Goal: Check status: Check status

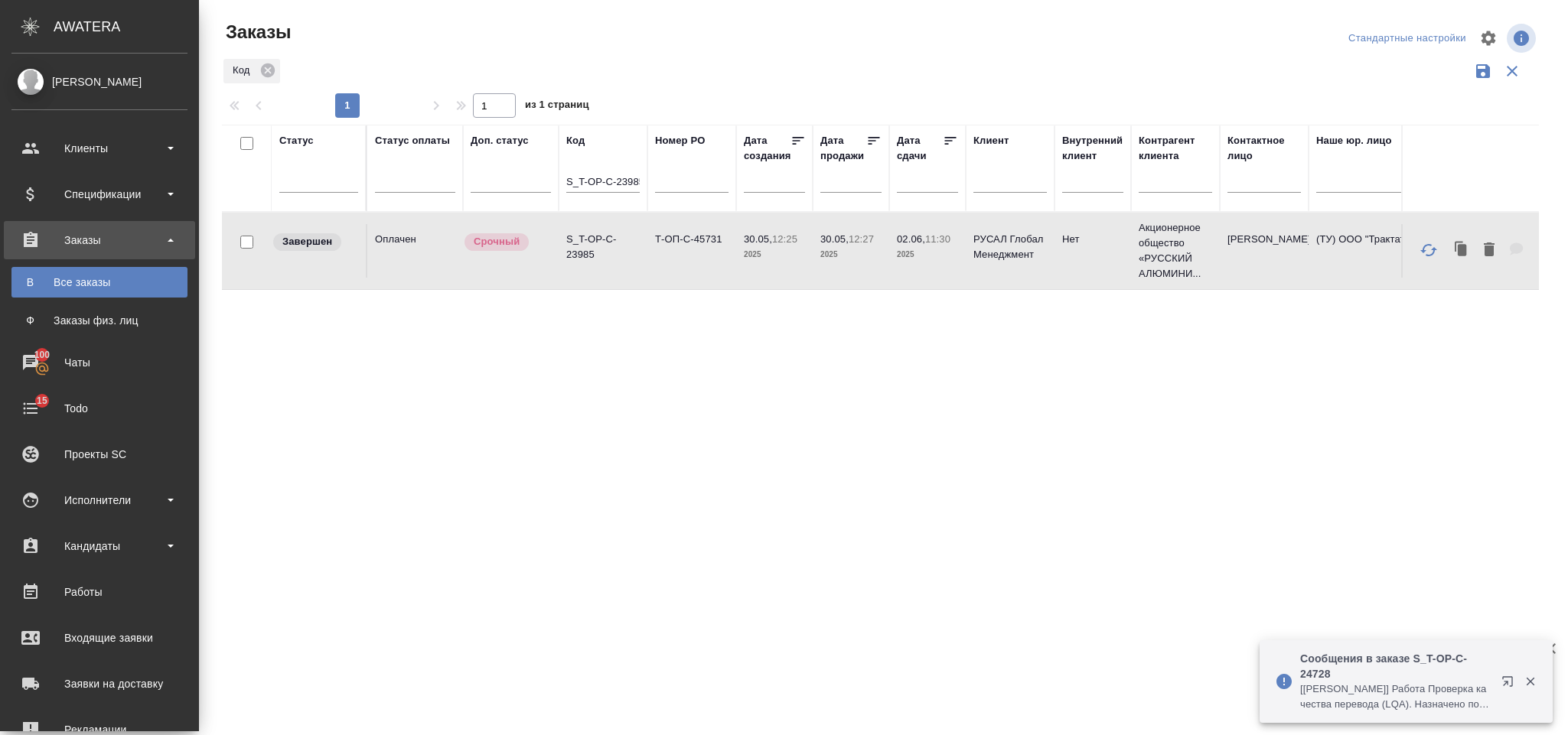
click at [125, 233] on div "Заказы" at bounding box center [99, 240] width 176 height 23
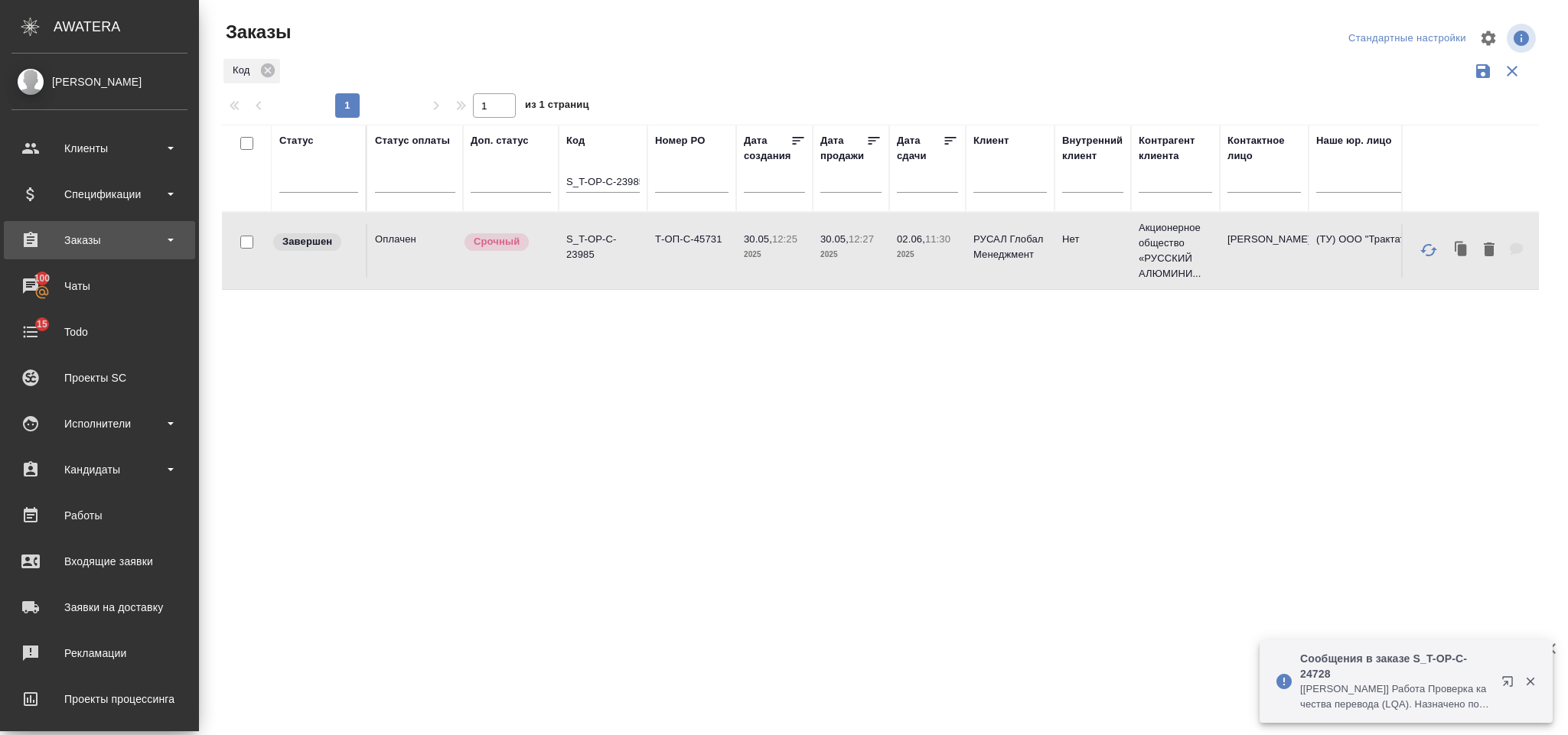
click at [117, 239] on div "Заказы" at bounding box center [99, 240] width 176 height 23
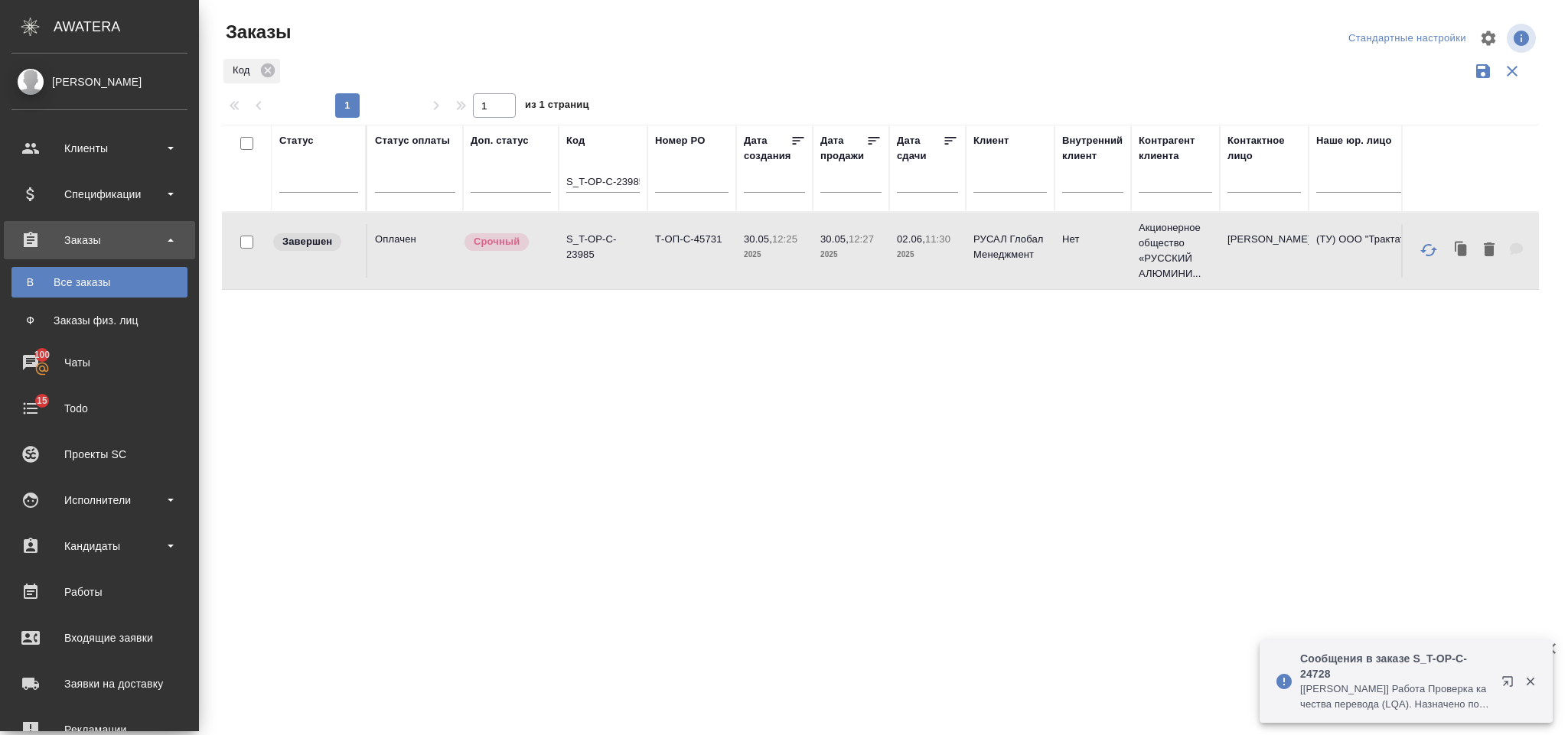
click at [109, 283] on div "Все заказы" at bounding box center [100, 282] width 161 height 15
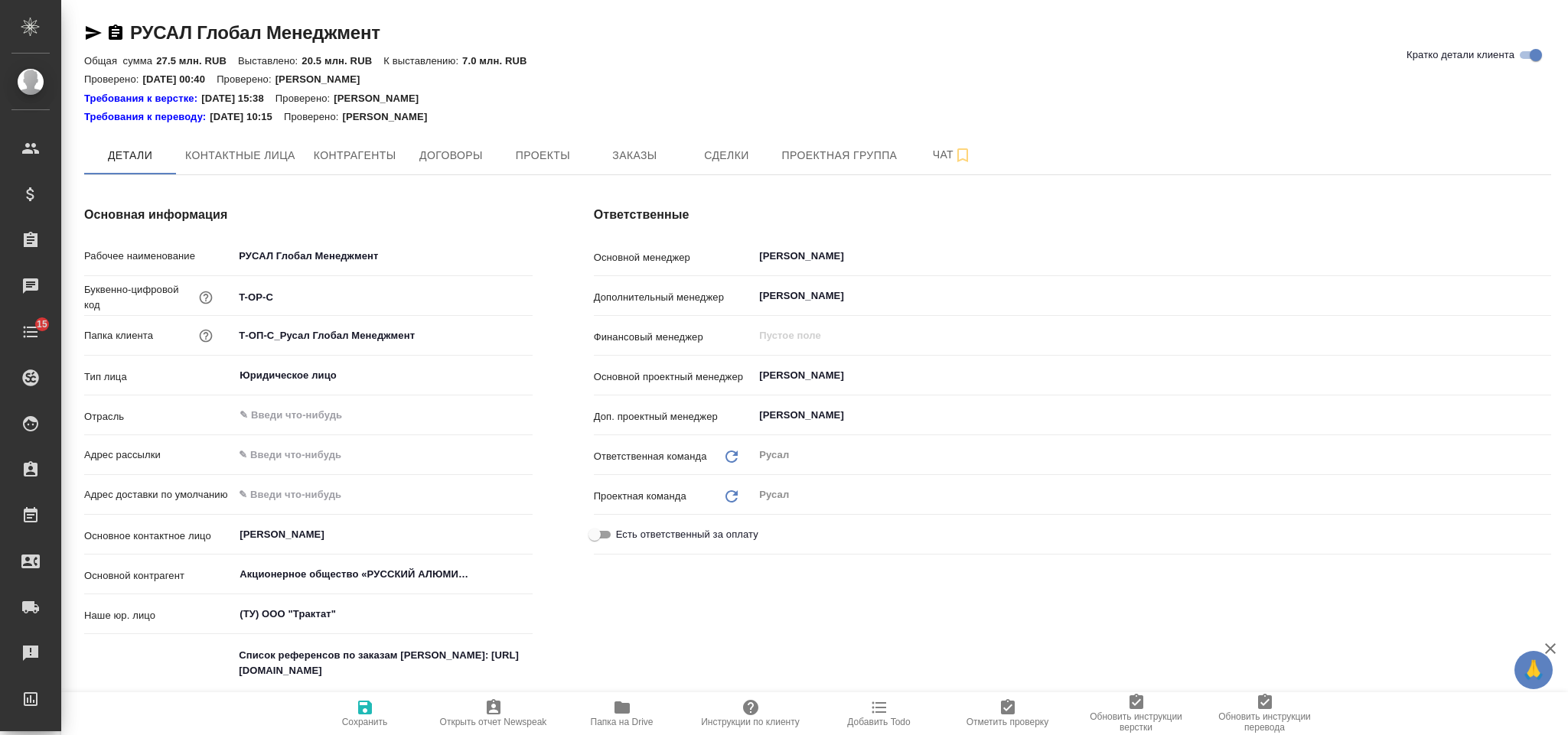
type textarea "x"
click at [657, 149] on span "Заказы" at bounding box center [634, 156] width 74 height 19
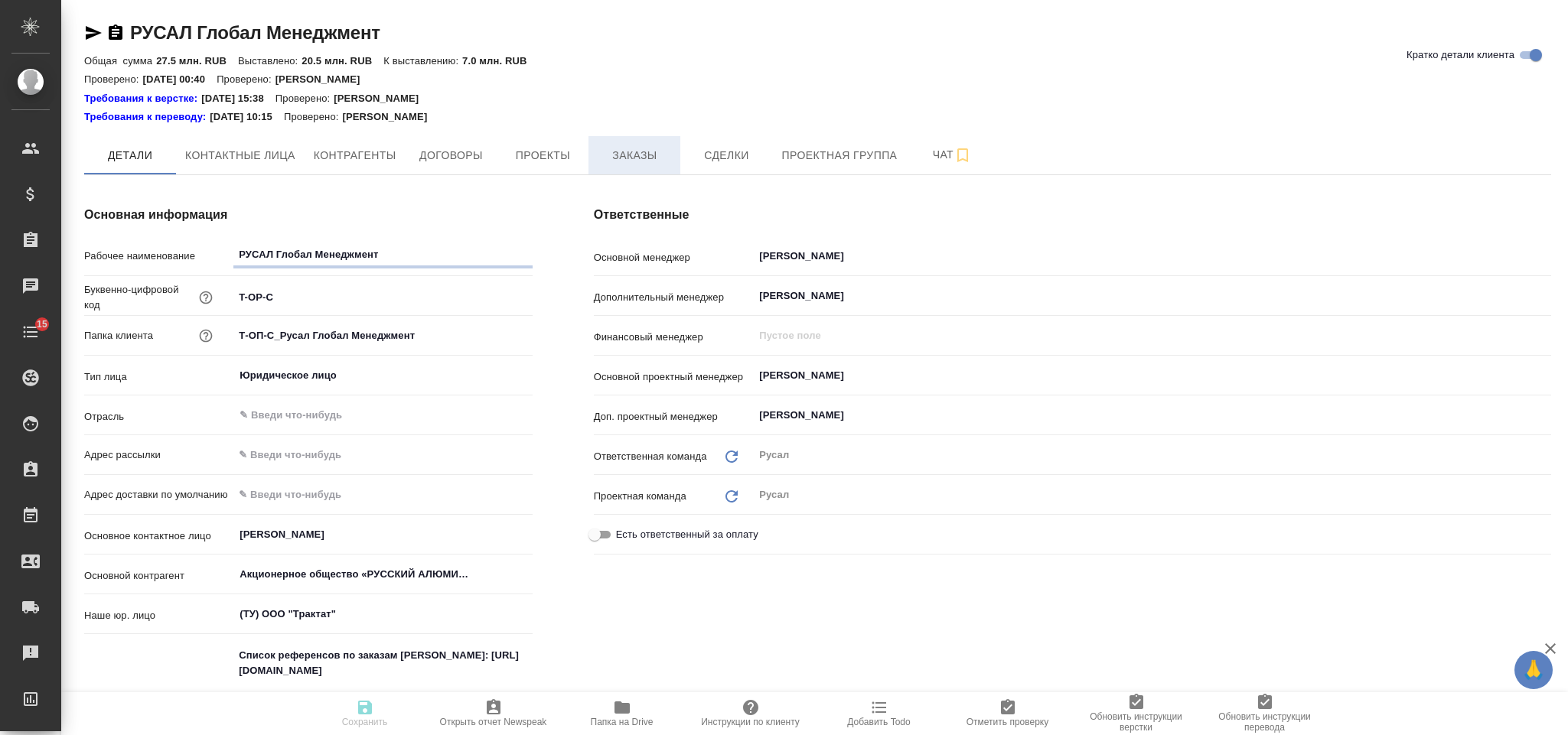
type textarea "x"
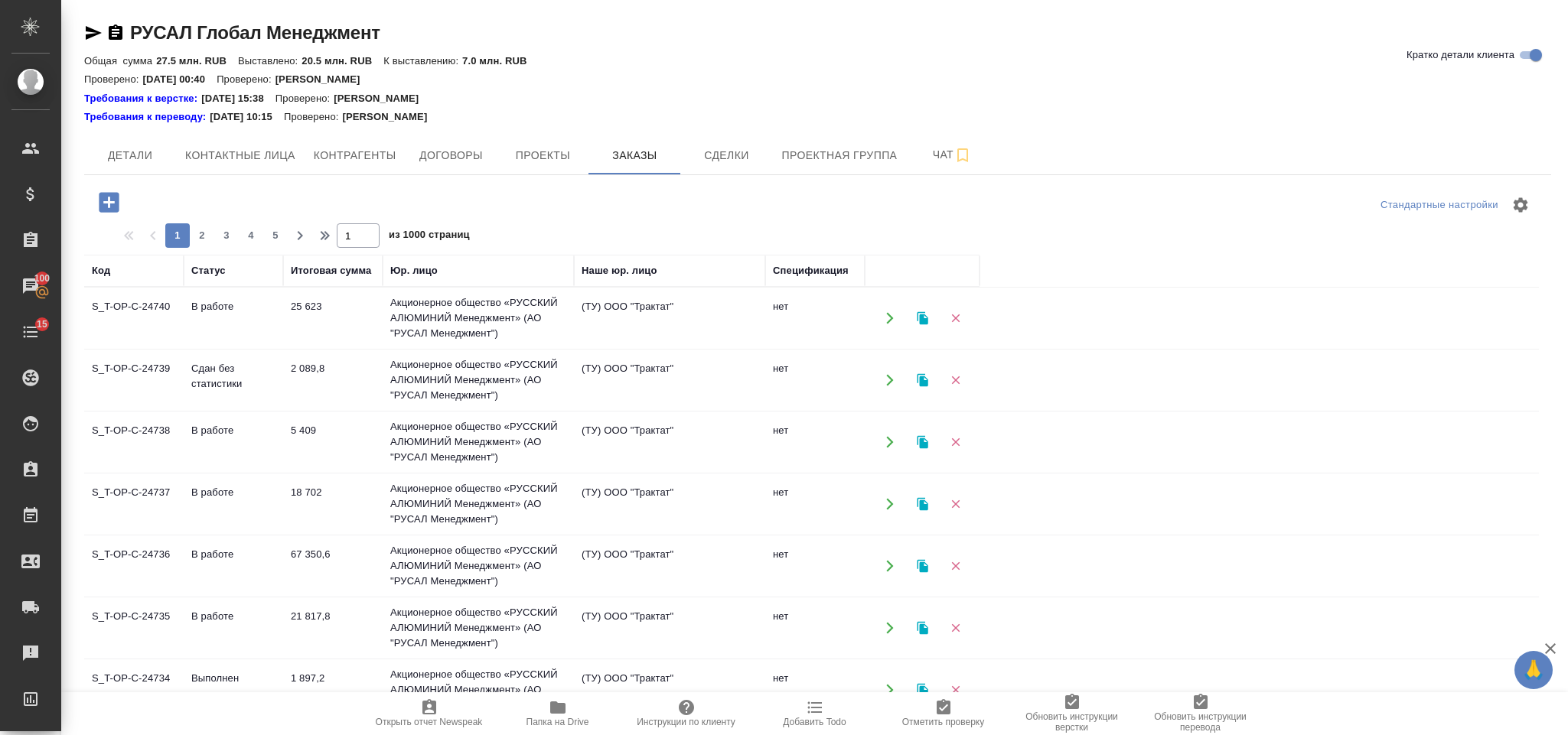
click at [450, 327] on td "Акционерное общество «РУССКИЙ АЛЮМИНИЙ Менеджмент» (АО "РУСАЛ Менеджмент")" at bounding box center [478, 318] width 192 height 61
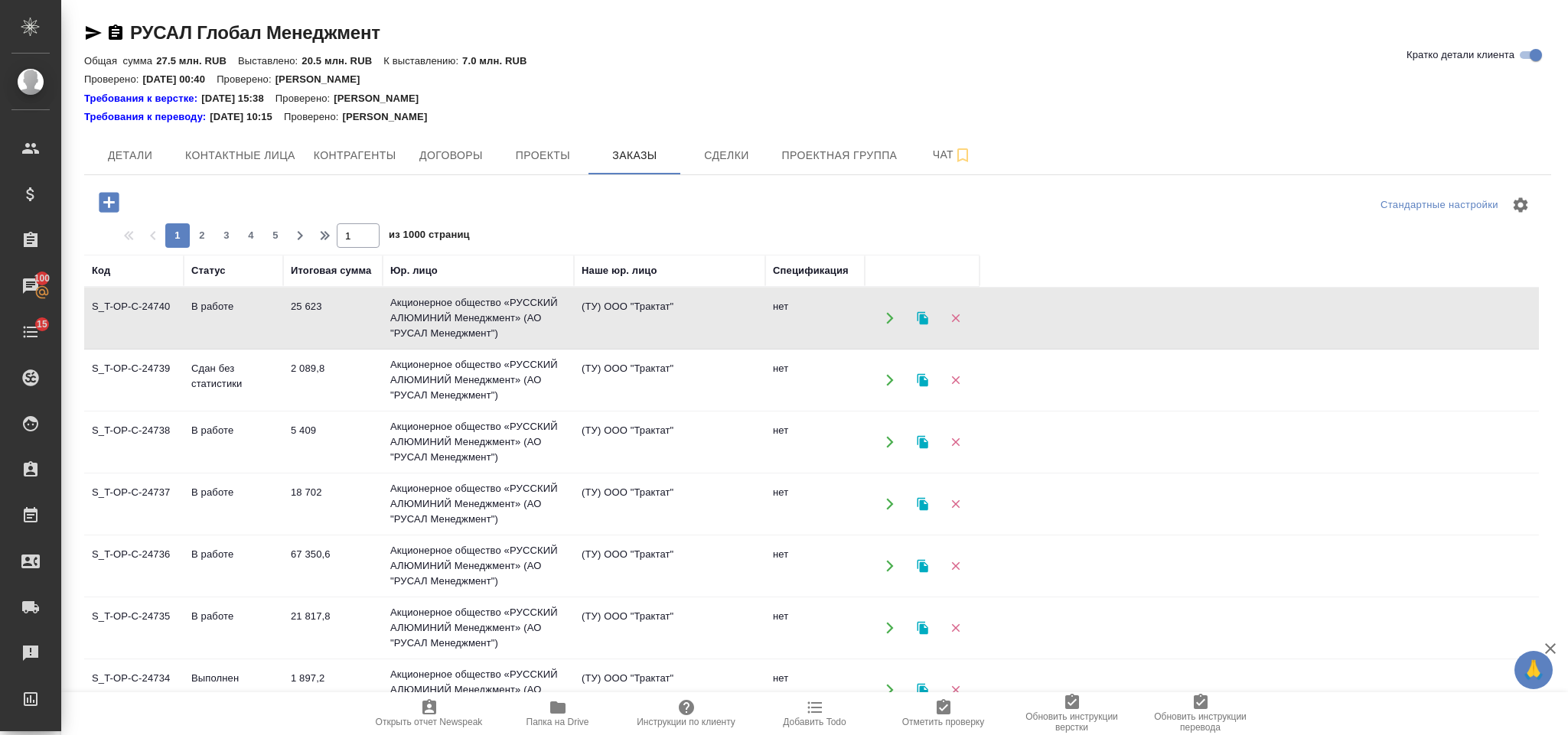
click at [506, 349] on td "Акционерное общество «РУССКИЙ АЛЮМИНИЙ Менеджмент» (АО "РУСАЛ Менеджмент")" at bounding box center [478, 318] width 192 height 61
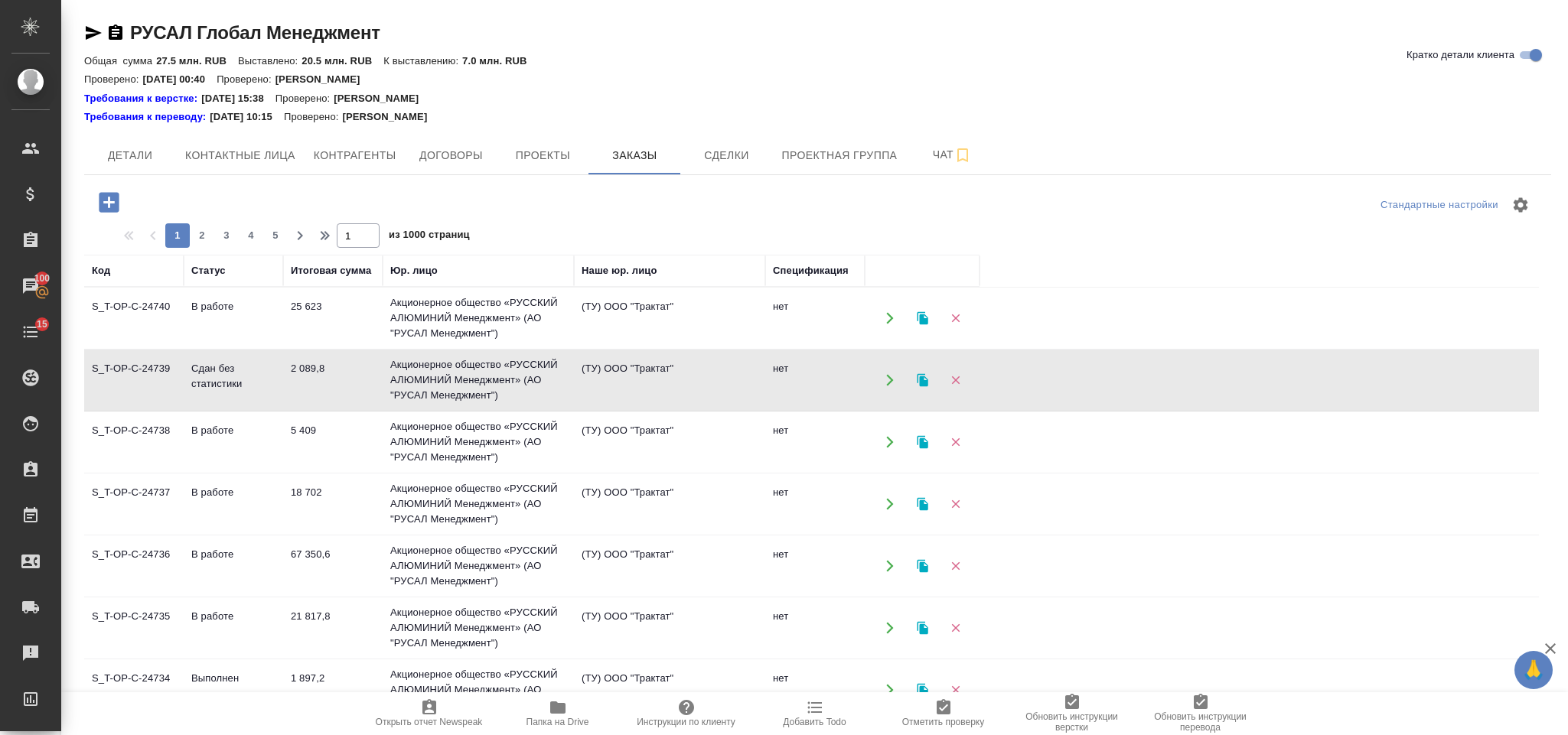
click at [506, 349] on td "Акционерное общество «РУССКИЙ АЛЮМИНИЙ Менеджмент» (АО "РУСАЛ Менеджмент")" at bounding box center [478, 318] width 192 height 61
click at [517, 349] on td "Акционерное общество «РУССКИЙ АЛЮМИНИЙ Менеджмент» (АО "РУСАЛ Менеджмент")" at bounding box center [478, 318] width 192 height 61
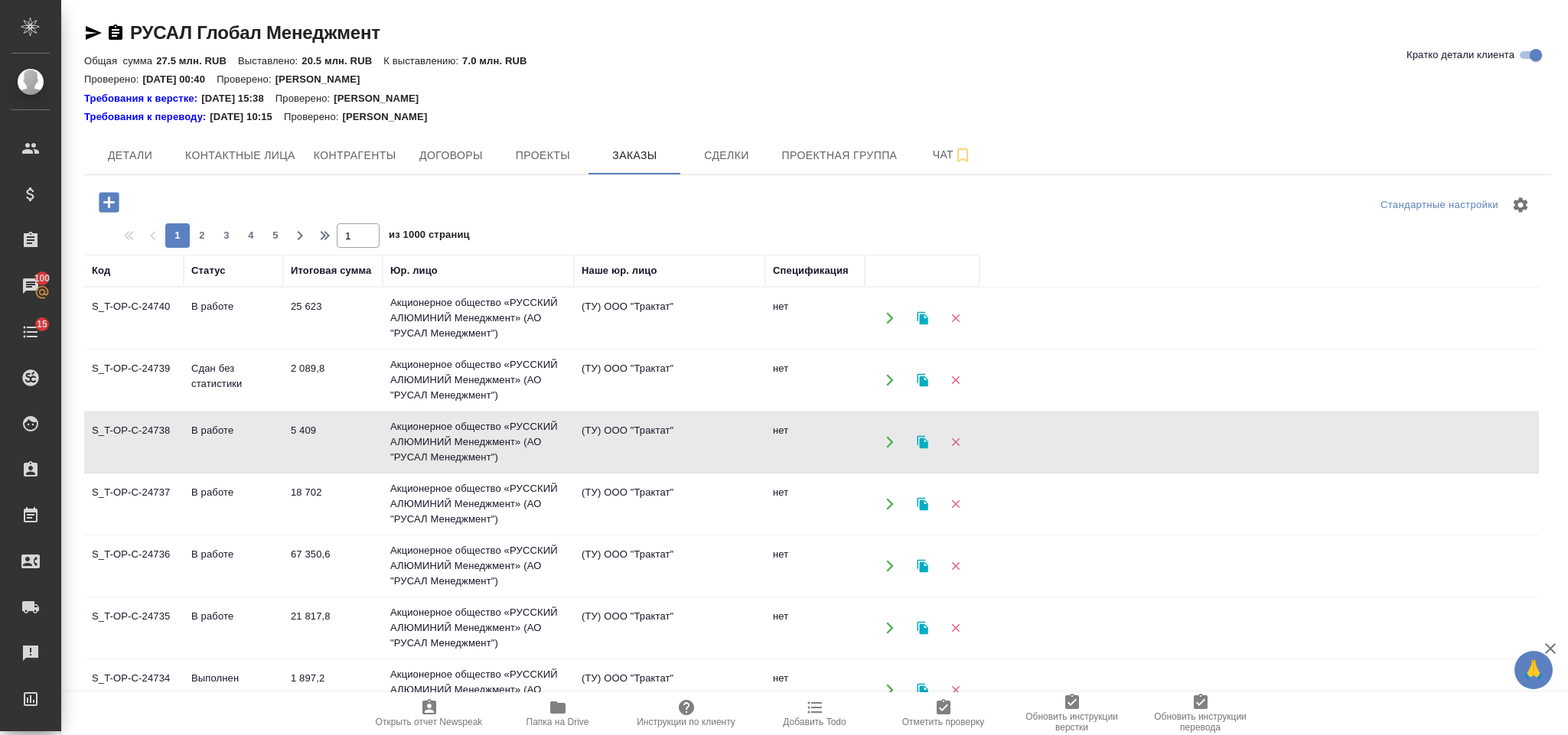
click at [517, 349] on td "Акционерное общество «РУССКИЙ АЛЮМИНИЙ Менеджмент» (АО "РУСАЛ Менеджмент")" at bounding box center [478, 318] width 192 height 61
click at [476, 349] on td "Акционерное общество «РУССКИЙ АЛЮМИНИЙ Менеджмент» (АО "РУСАЛ Менеджмент")" at bounding box center [478, 318] width 192 height 61
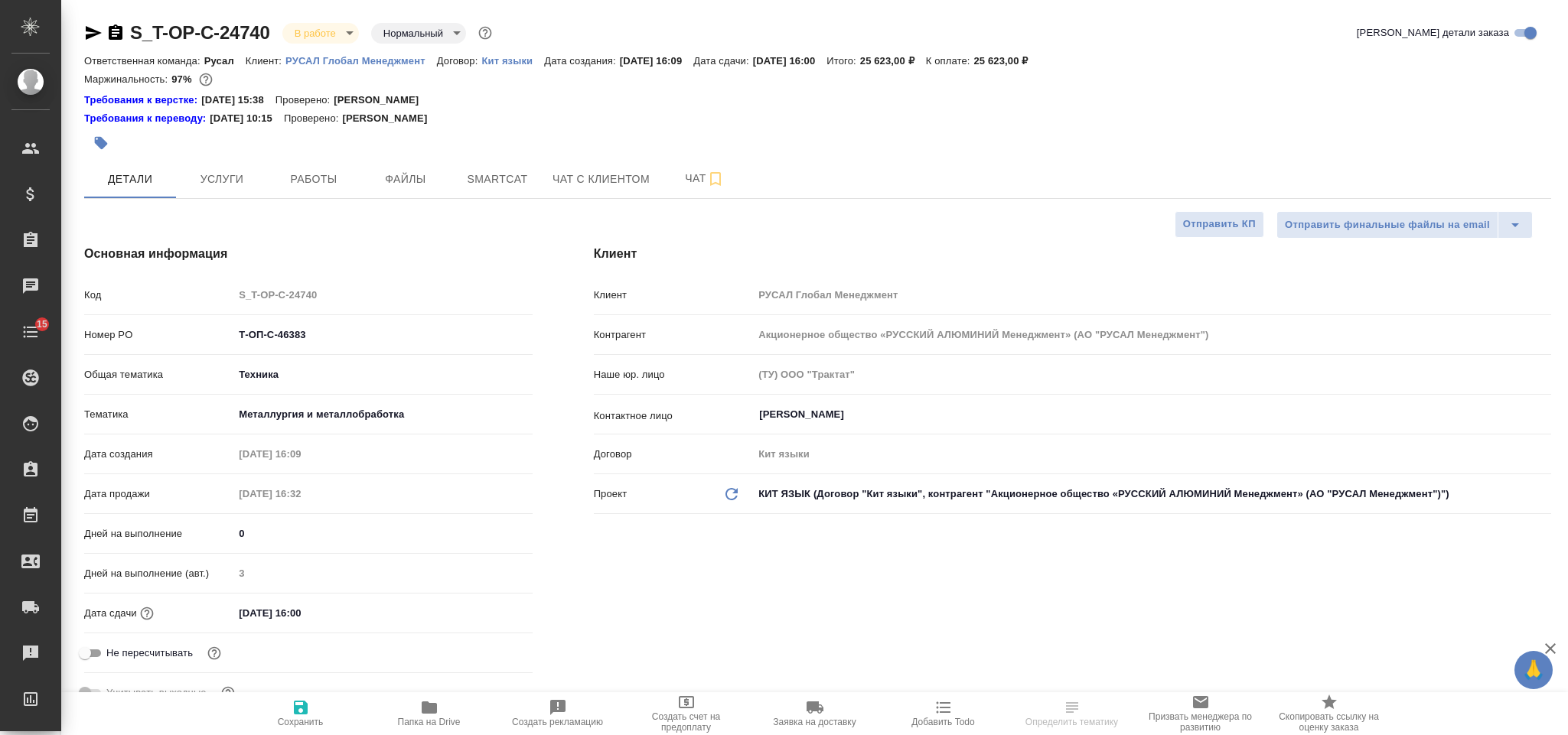
select select "RU"
click at [676, 180] on span "Чат" at bounding box center [704, 178] width 74 height 19
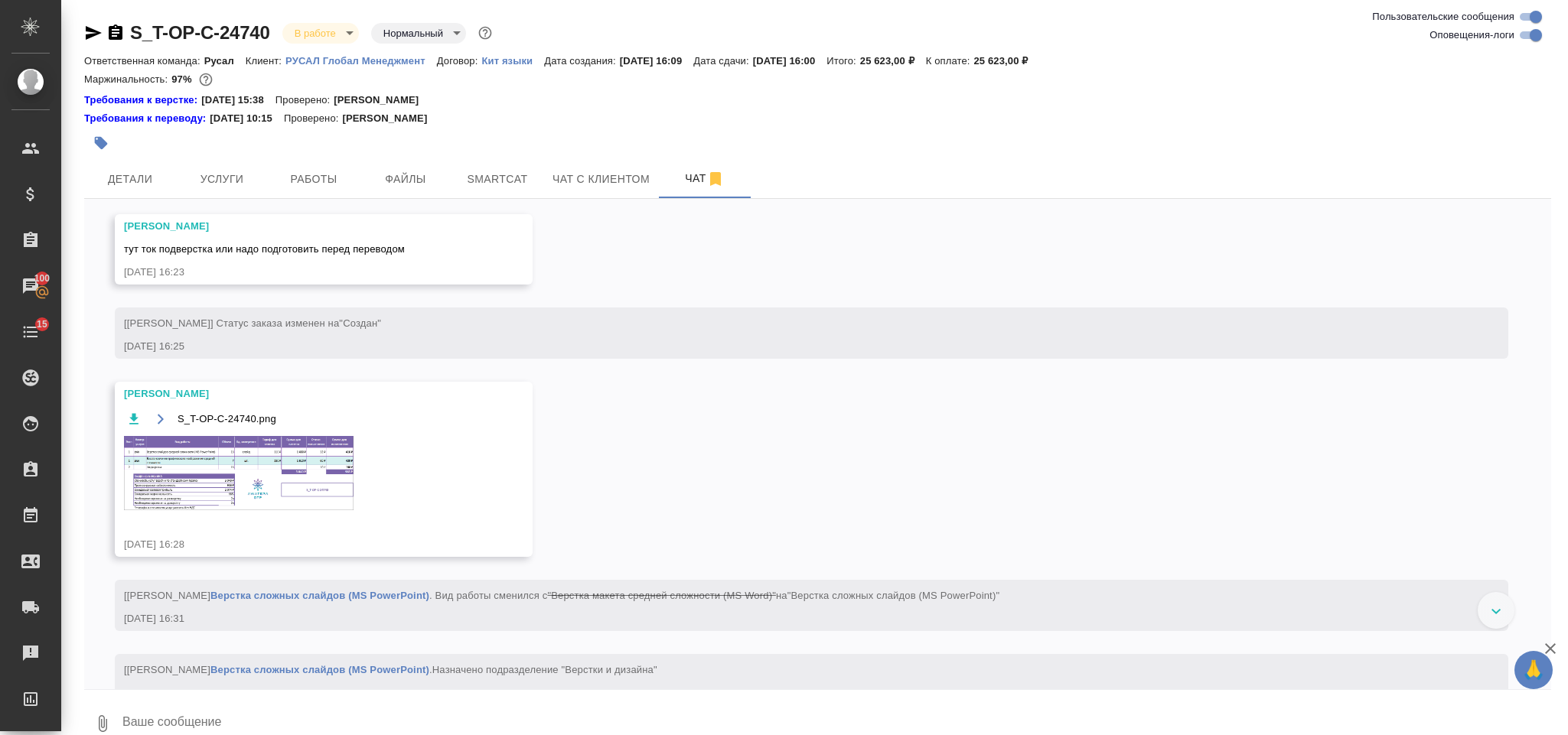
scroll to position [414, 0]
click at [306, 491] on img at bounding box center [239, 468] width 230 height 74
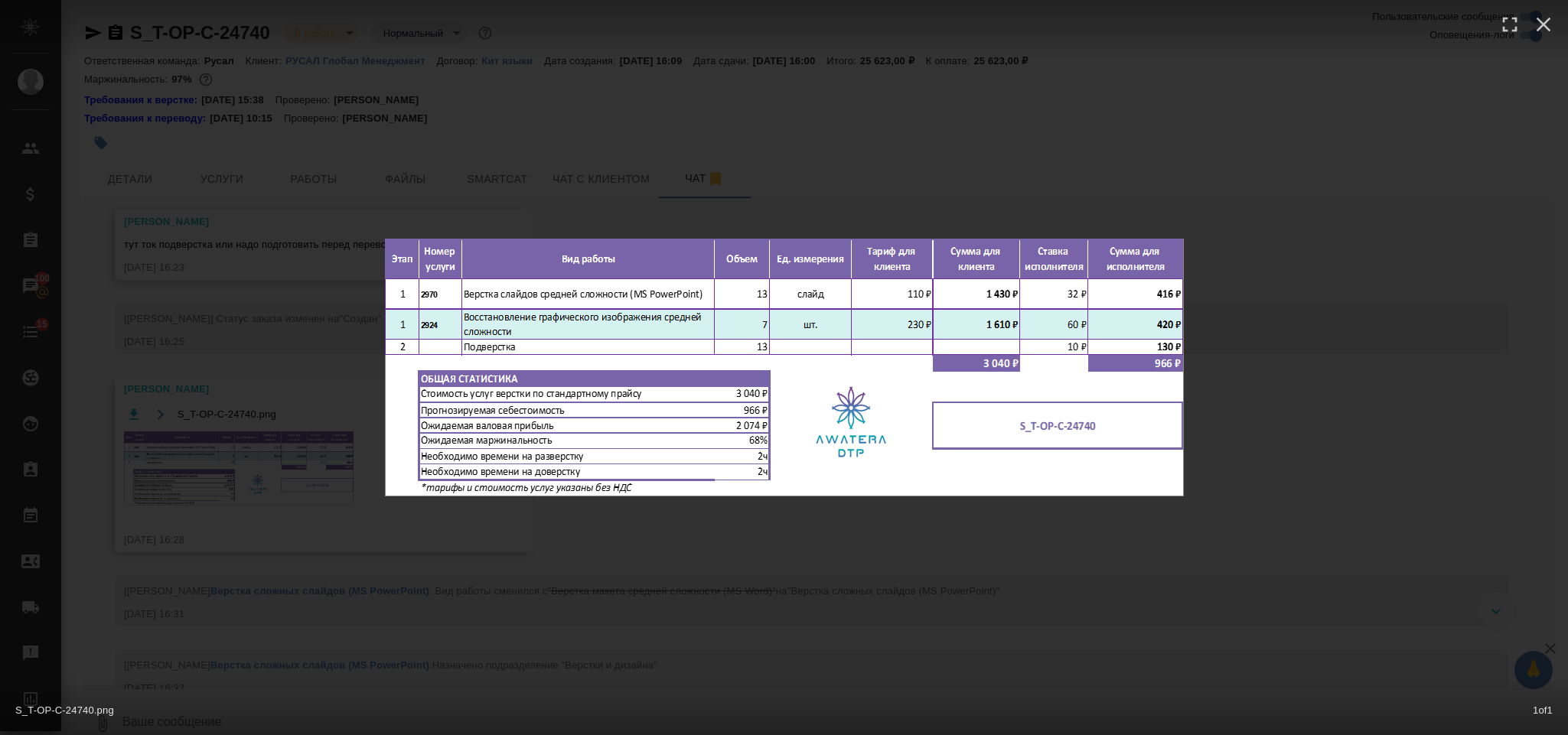
click at [1307, 234] on div "S_T-OP-C-24740.png 1 of 1" at bounding box center [784, 368] width 1568 height 735
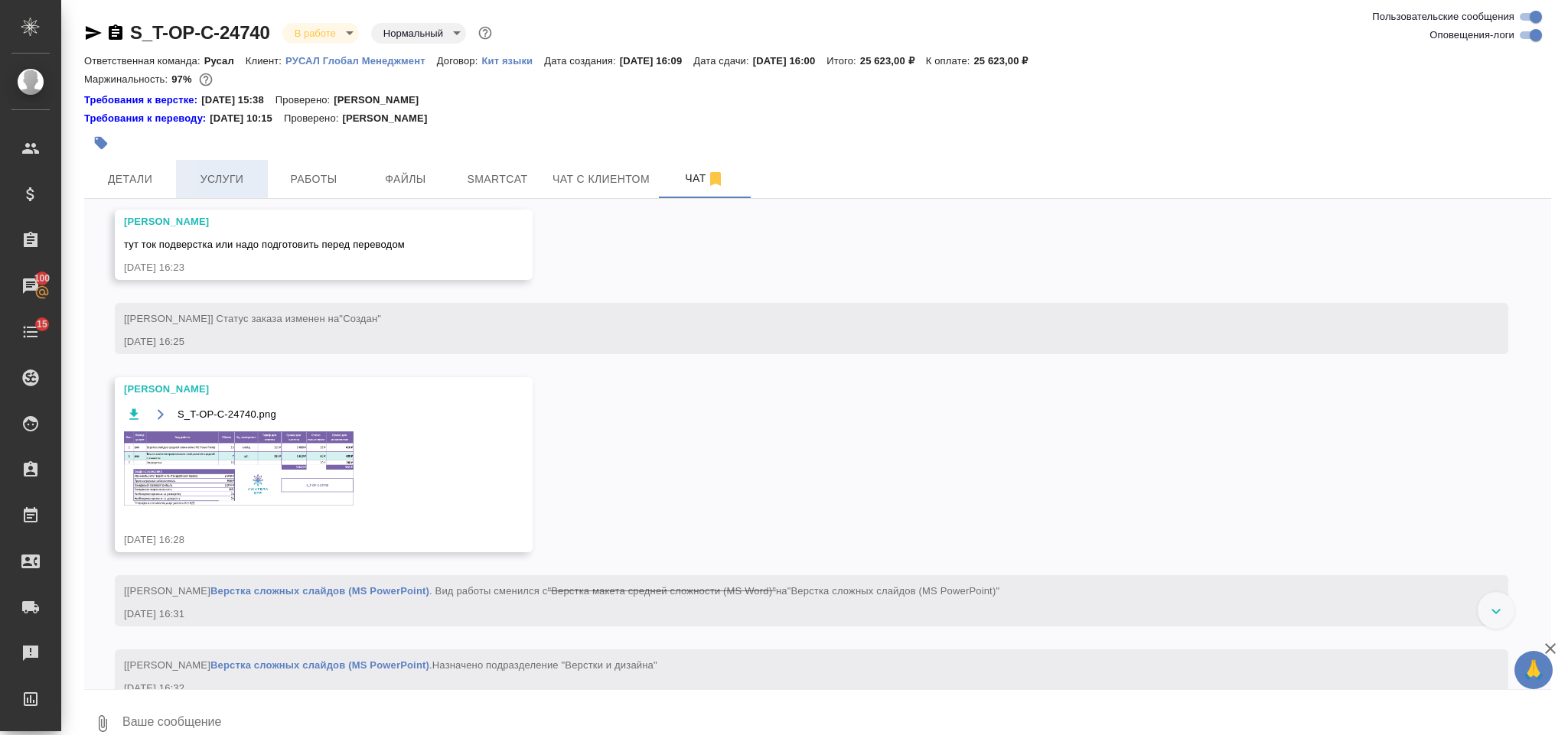
click at [221, 172] on span "Услуги" at bounding box center [222, 179] width 74 height 19
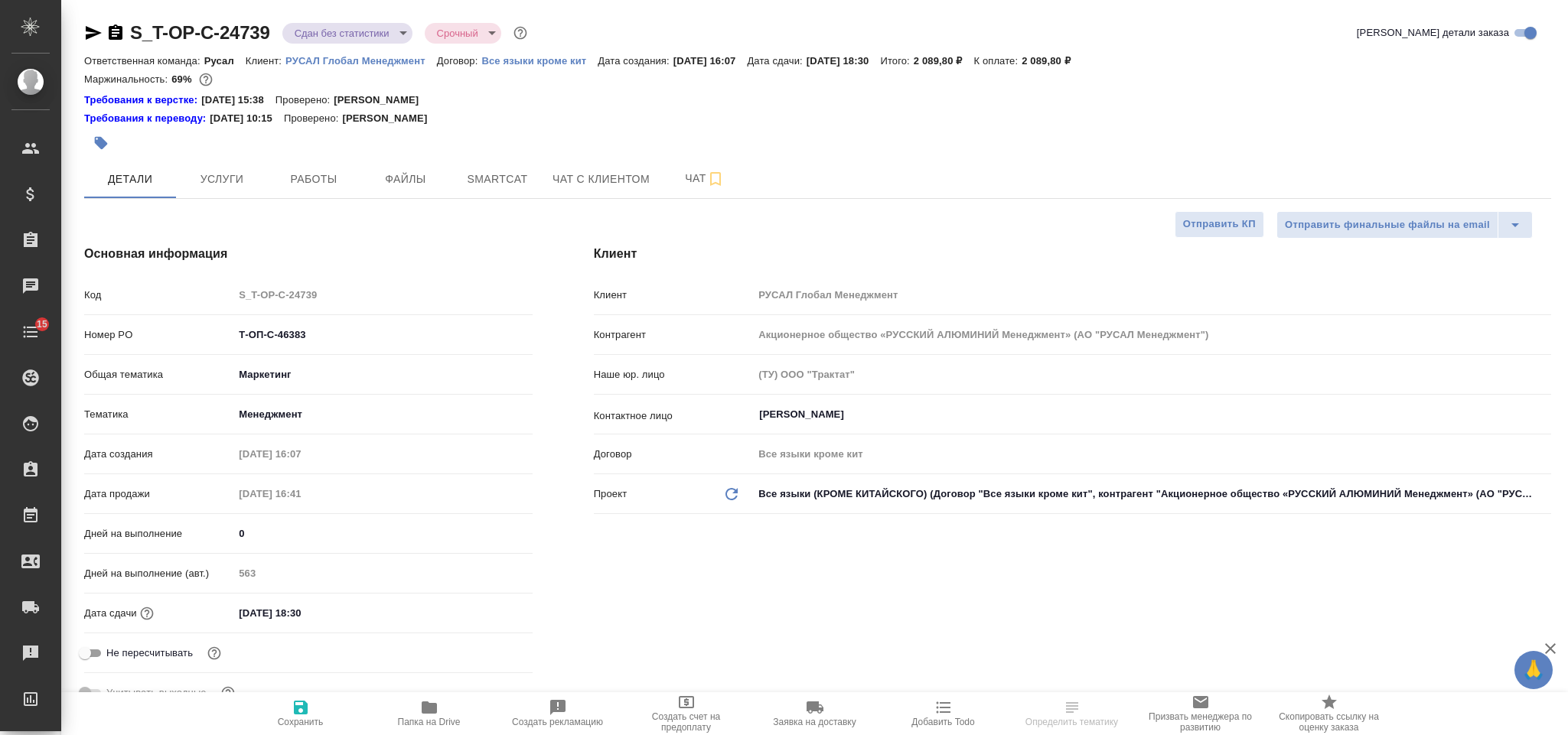
select select "RU"
click at [242, 183] on span "Услуги" at bounding box center [222, 179] width 74 height 19
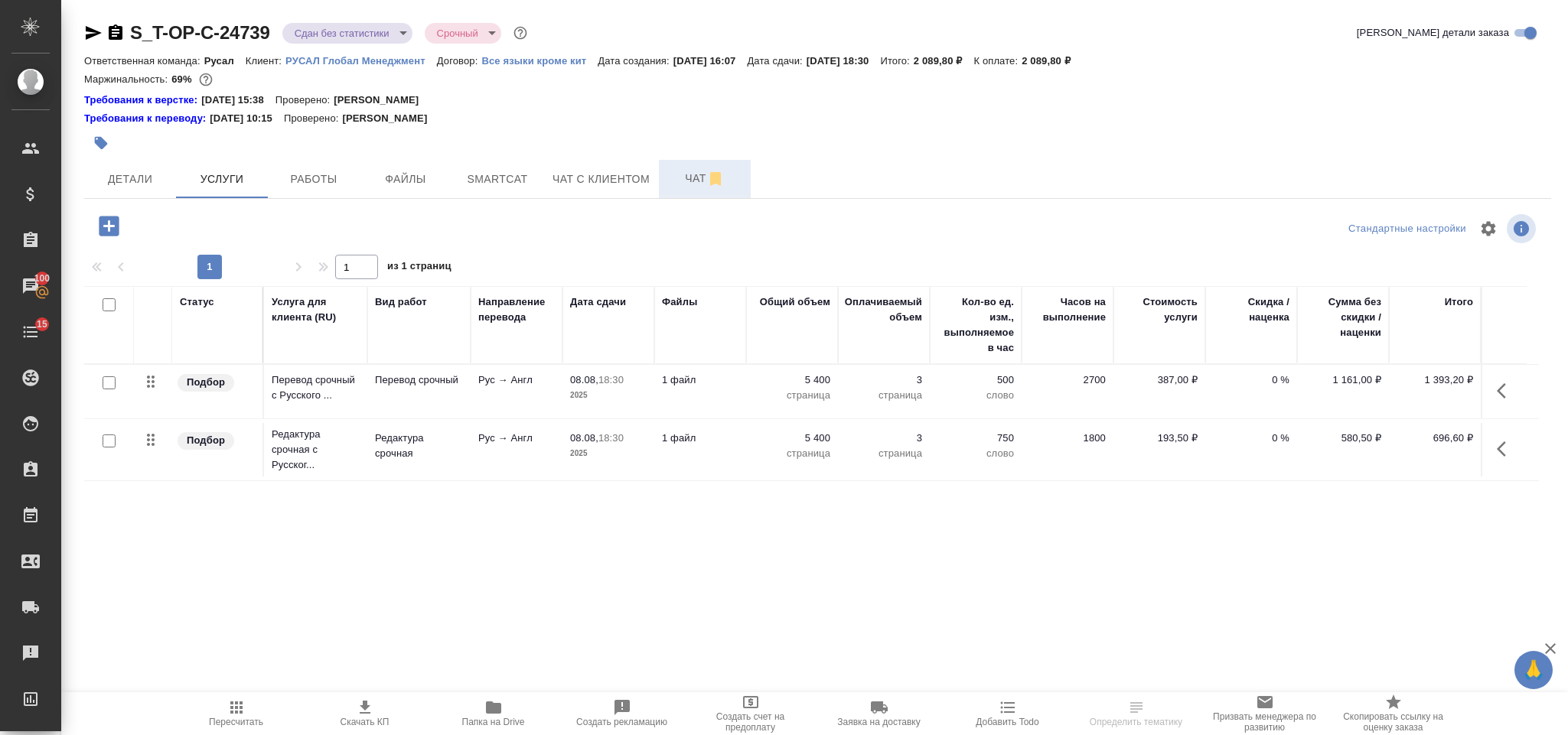
click at [674, 179] on span "Чат" at bounding box center [704, 178] width 74 height 19
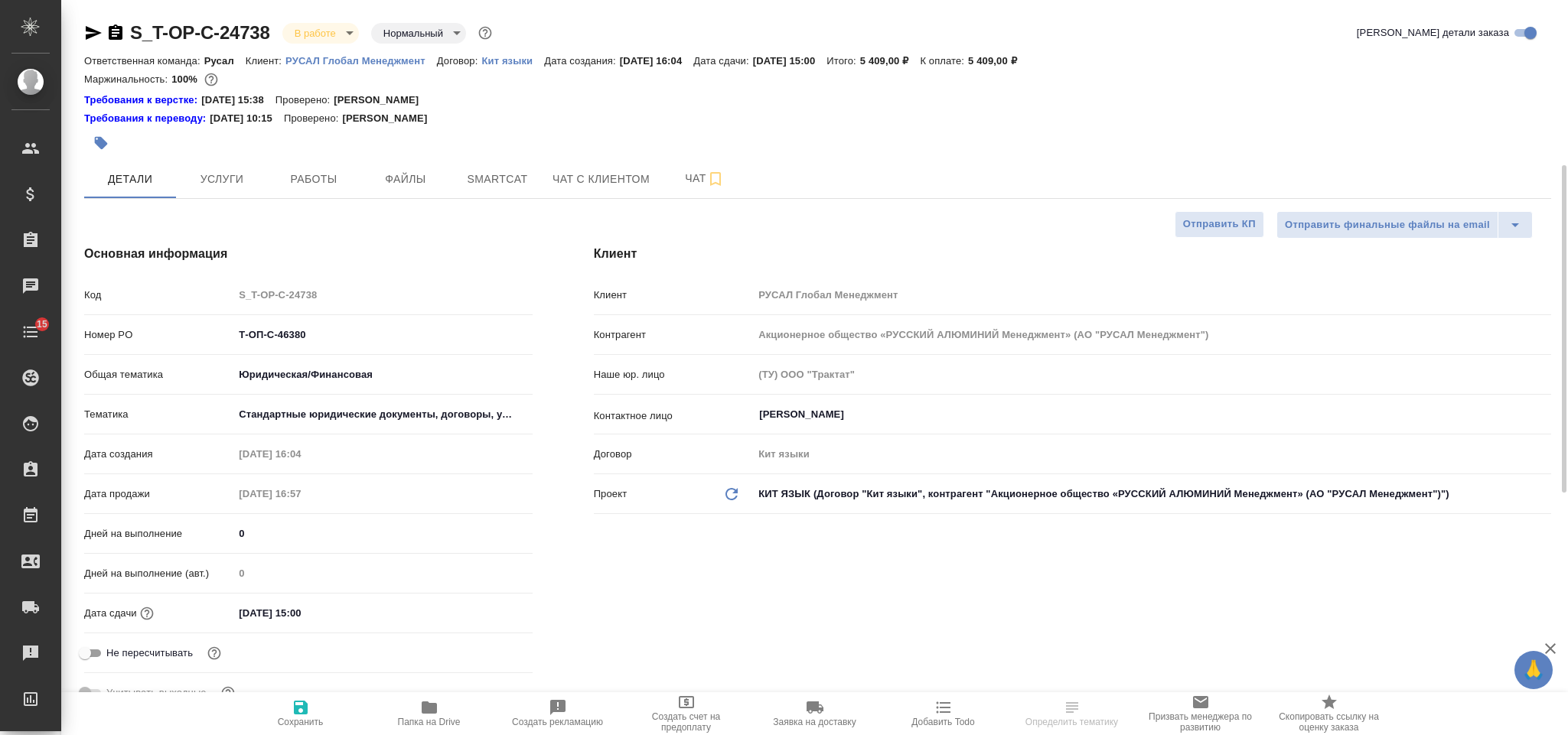
select select "RU"
click at [682, 165] on button "Чат" at bounding box center [704, 178] width 92 height 38
select select "RU"
click at [698, 182] on span "Чат" at bounding box center [704, 178] width 74 height 19
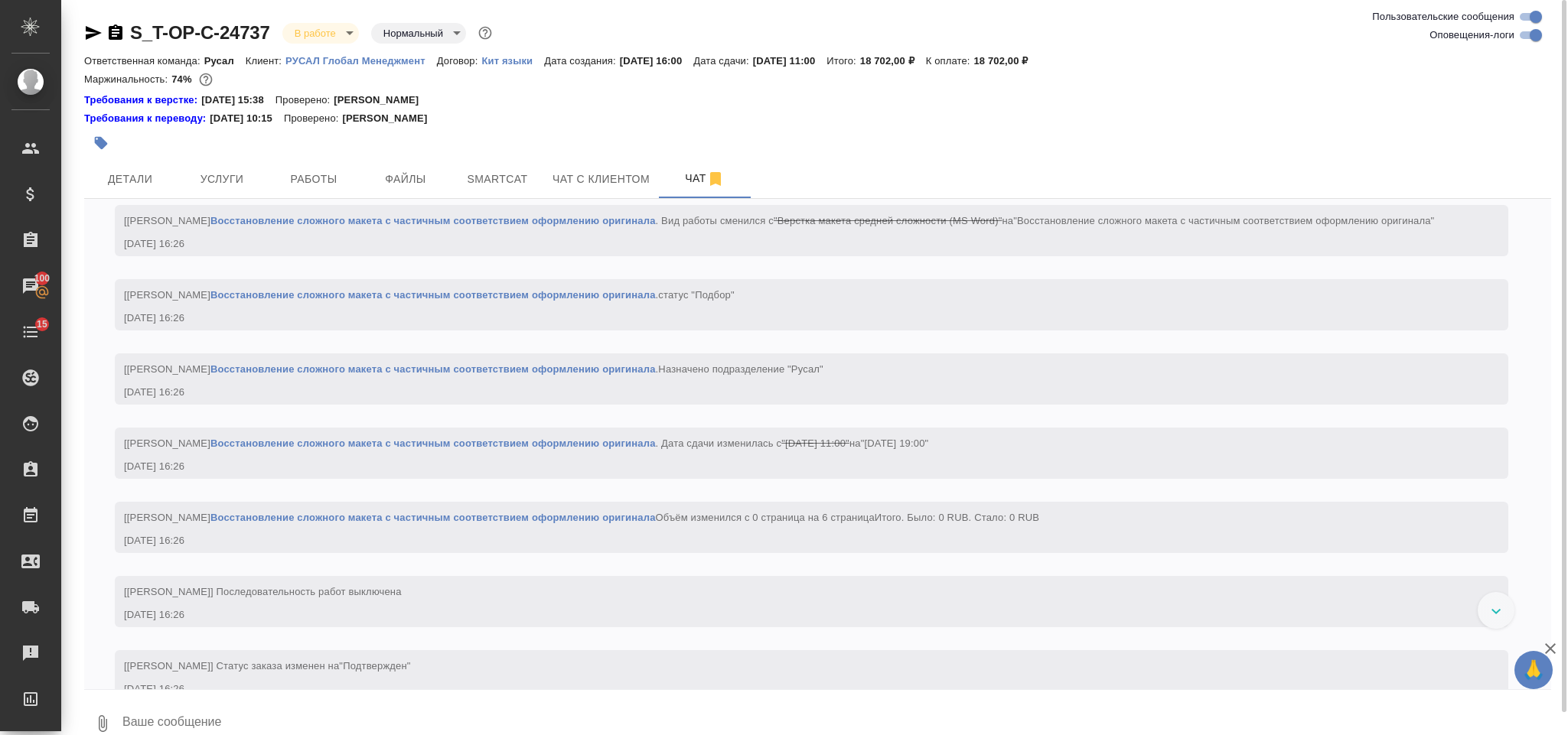
scroll to position [232, 0]
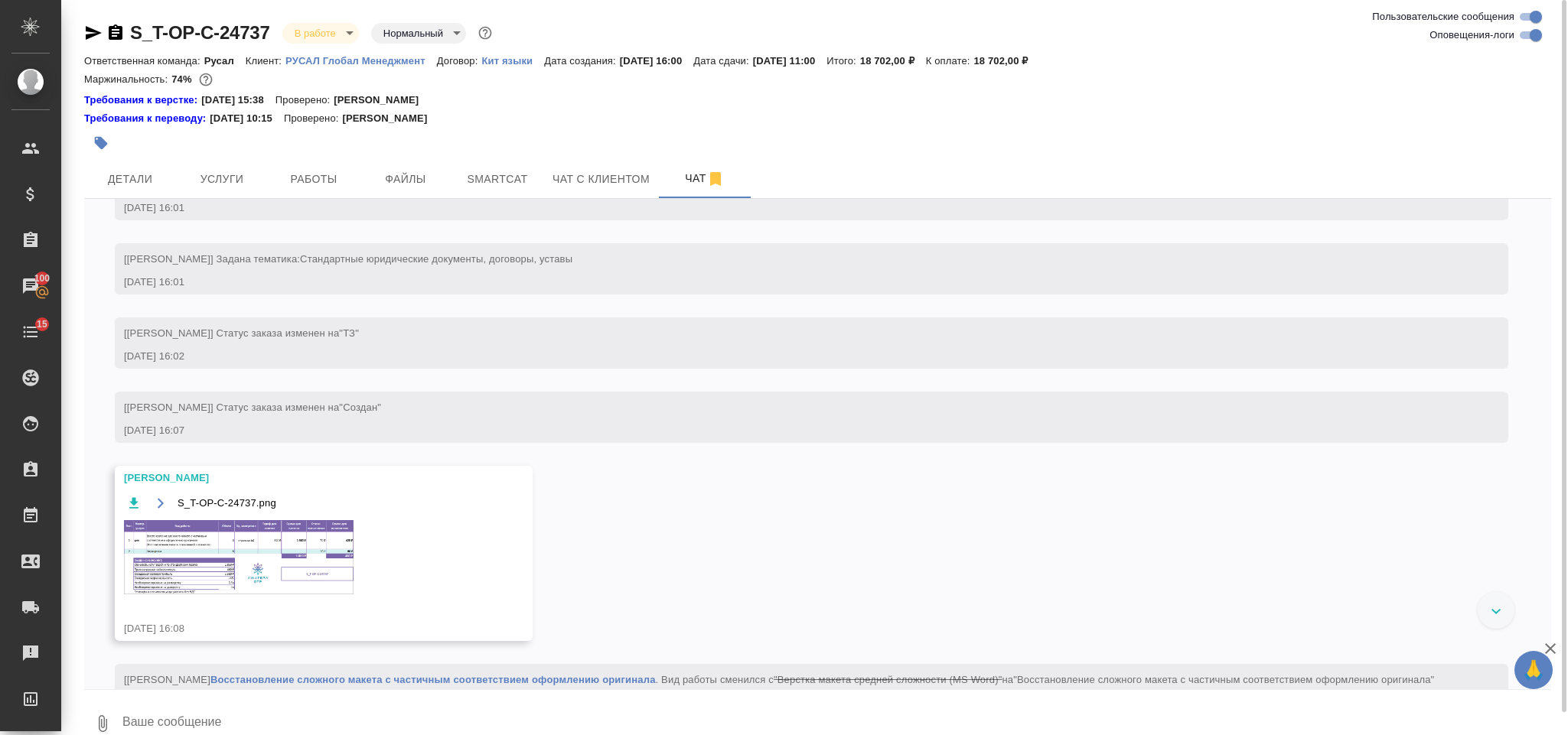
click at [327, 583] on img at bounding box center [239, 557] width 230 height 74
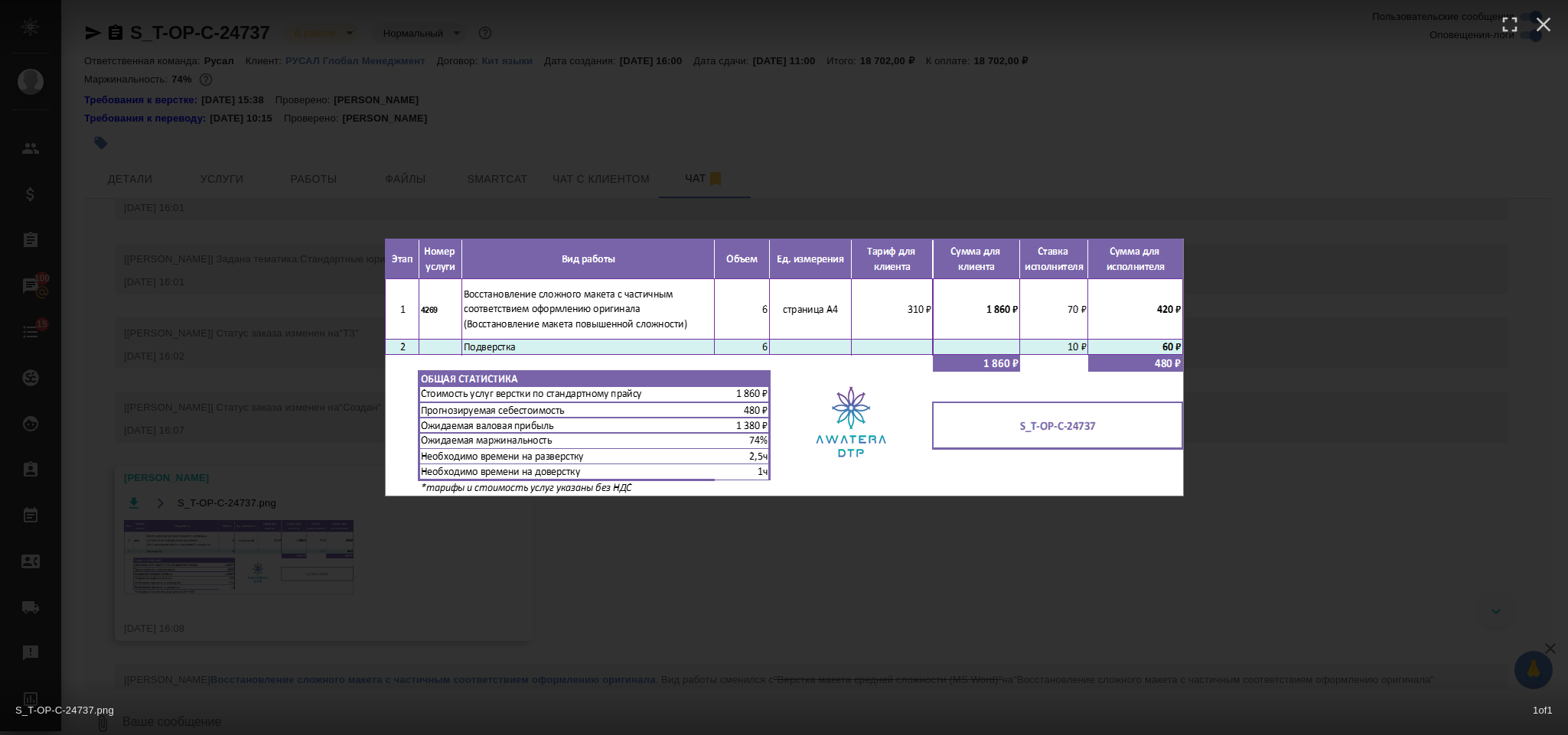
click at [765, 607] on div "S_T-OP-C-24737.png 1 of 1" at bounding box center [784, 368] width 1568 height 735
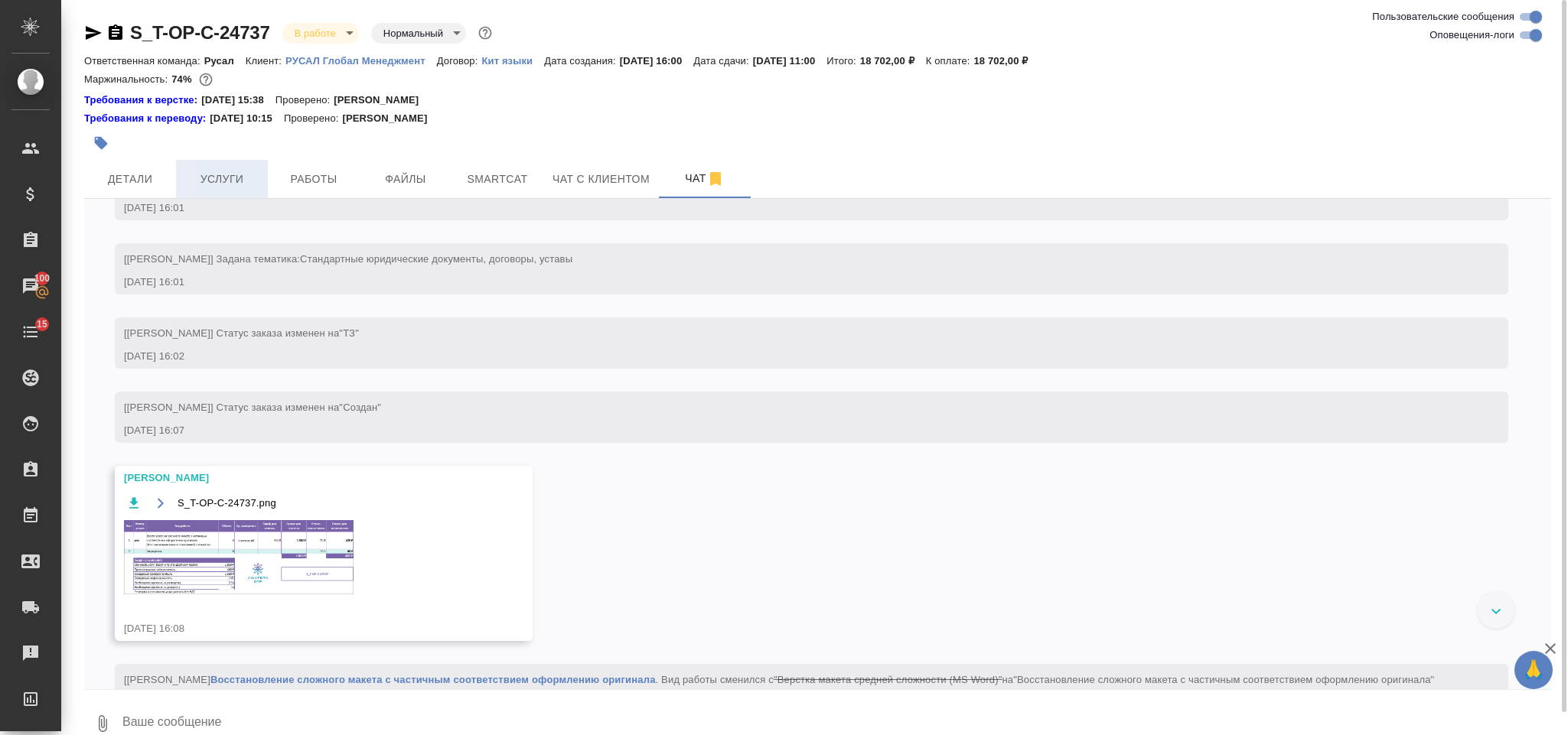
click at [239, 183] on span "Услуги" at bounding box center [222, 179] width 74 height 19
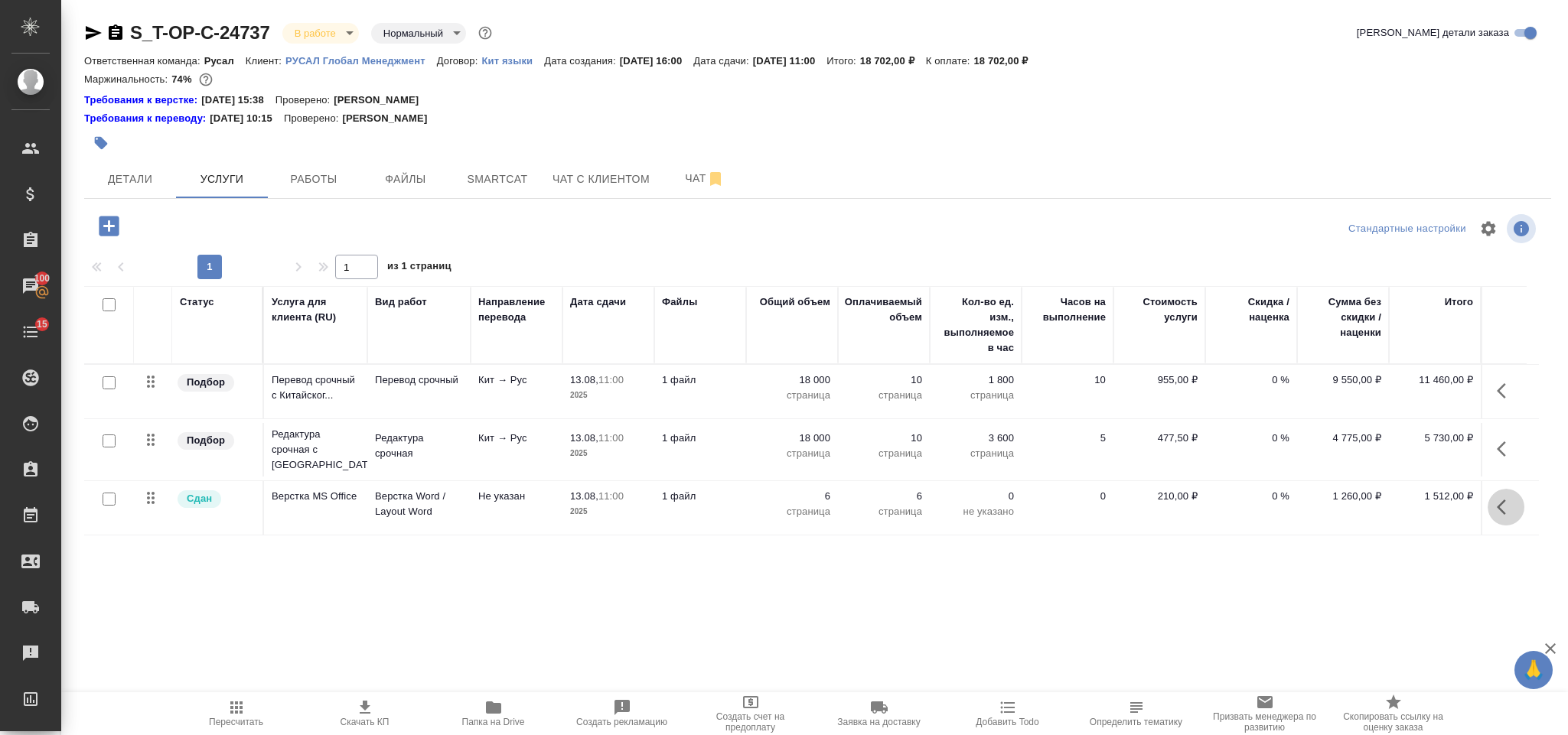
click at [1505, 503] on icon "button" at bounding box center [1501, 507] width 9 height 15
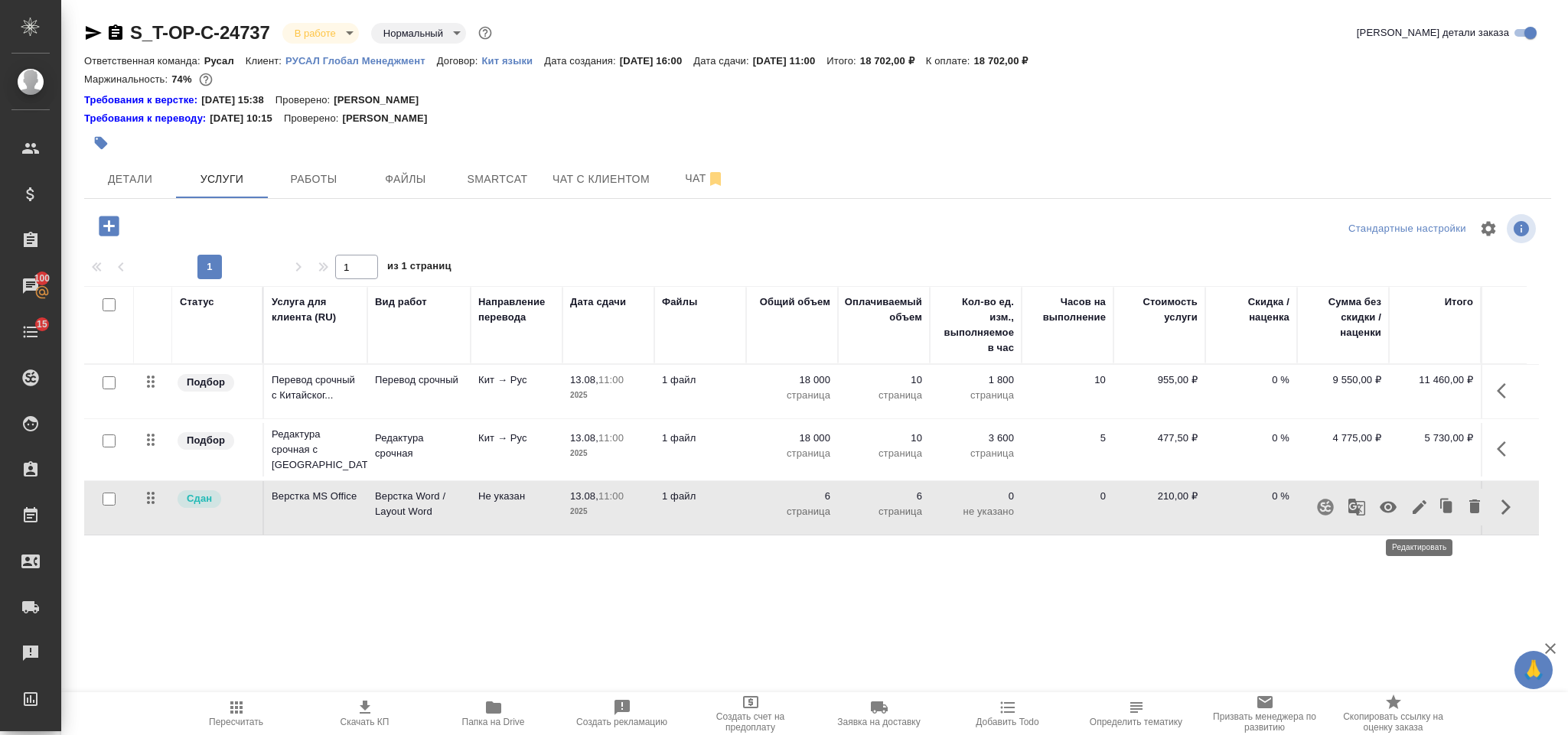
click at [1424, 515] on icon "button" at bounding box center [1419, 507] width 19 height 19
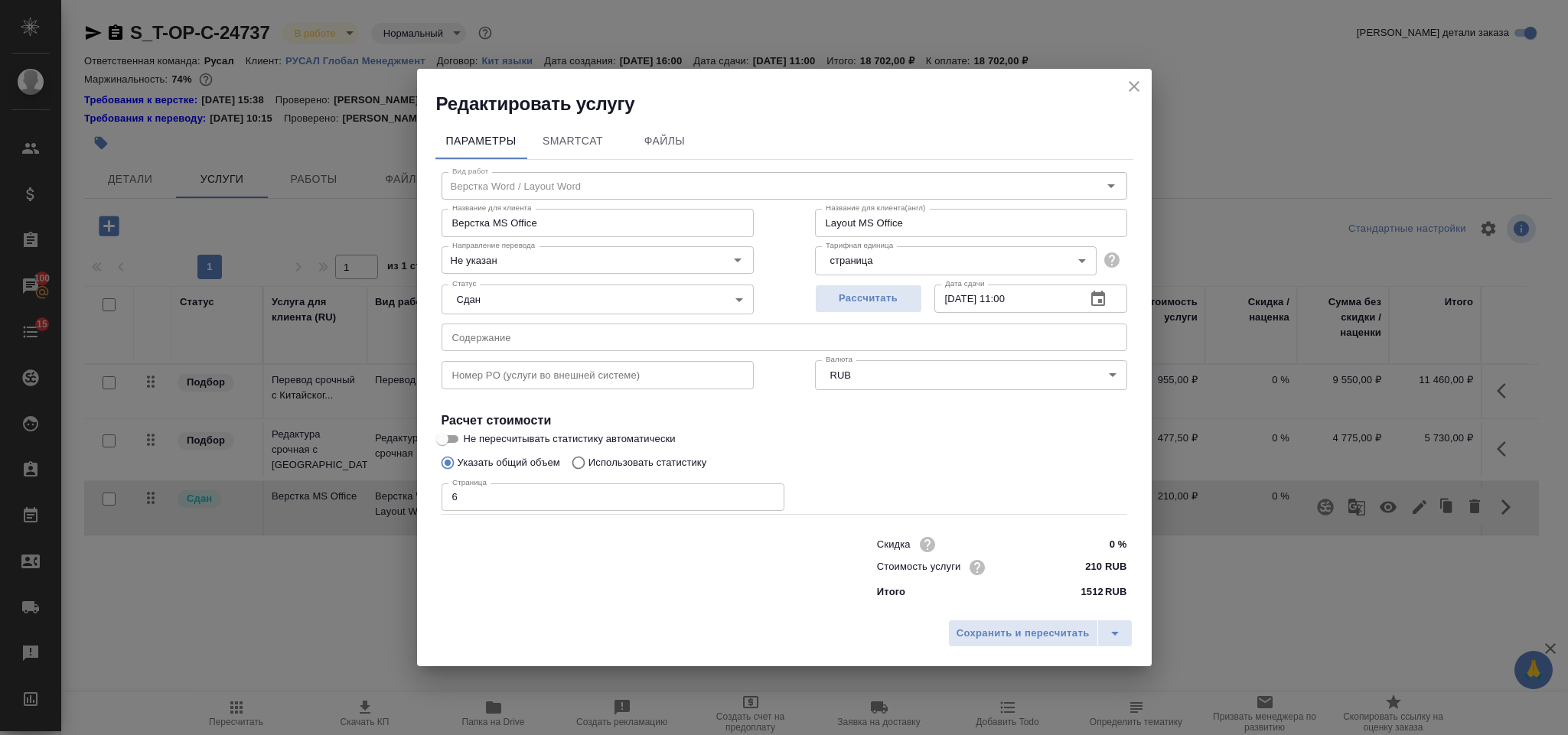
click at [1134, 92] on icon "close" at bounding box center [1134, 86] width 19 height 19
